Goal: Navigation & Orientation: Find specific page/section

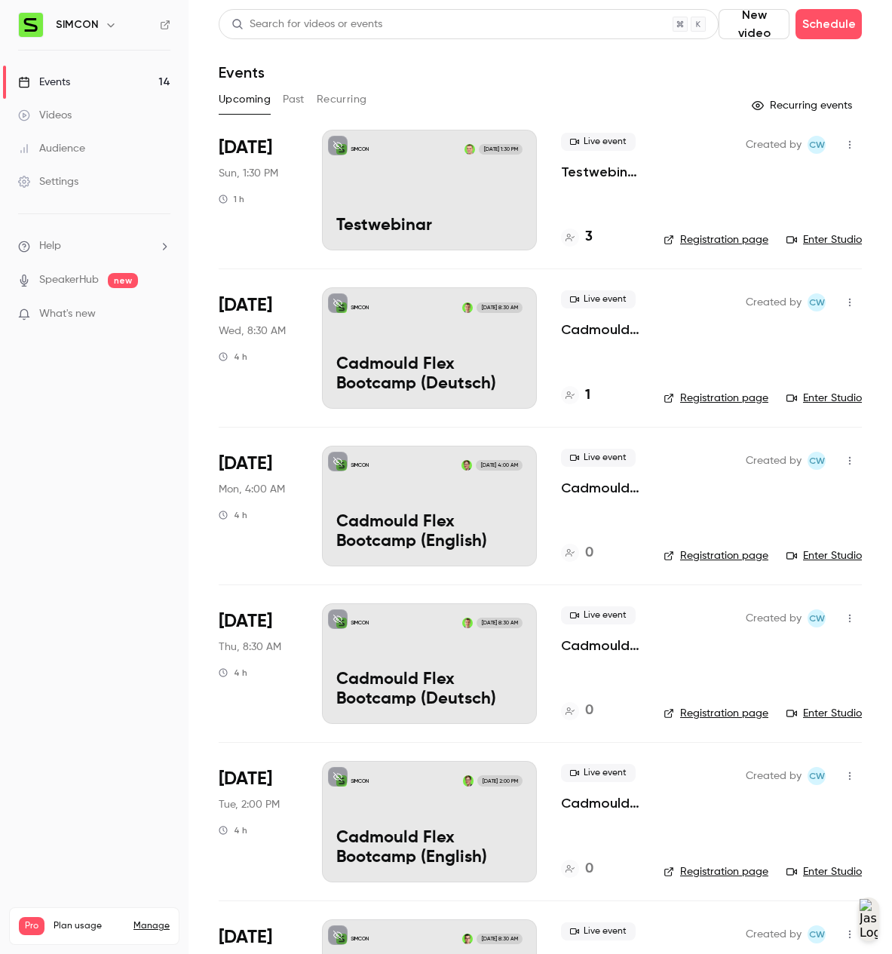
click at [38, 75] on div "Events" at bounding box center [44, 82] width 52 height 15
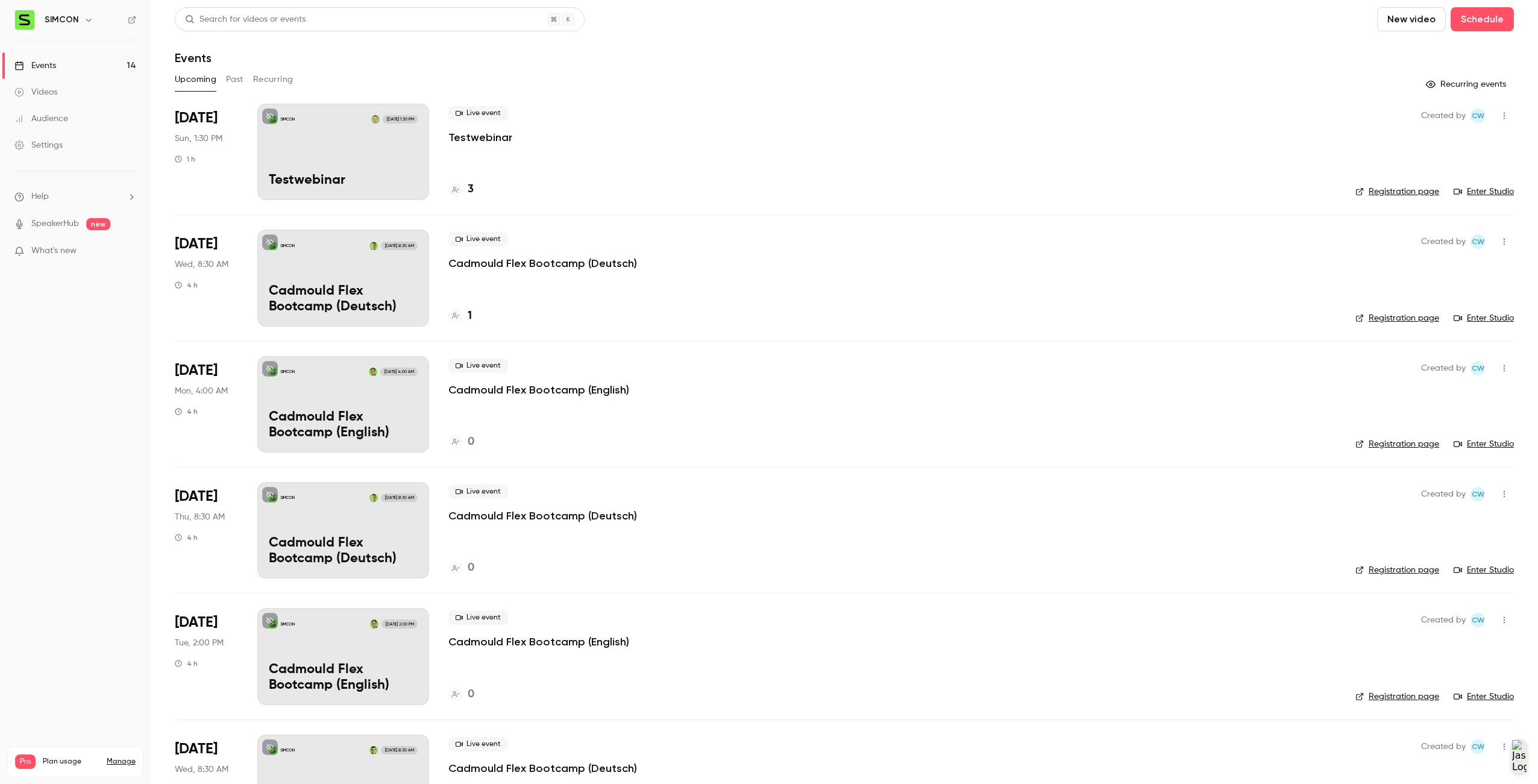
click at [30, 14] on img at bounding box center [25, 20] width 19 height 19
click at [49, 18] on h6 "SIMCON" at bounding box center [62, 19] width 34 height 12
click at [34, 73] on link "Events 14" at bounding box center [75, 66] width 151 height 26
click at [712, 188] on link "Registration page" at bounding box center [1397, 191] width 84 height 12
